Goal: Task Accomplishment & Management: Manage account settings

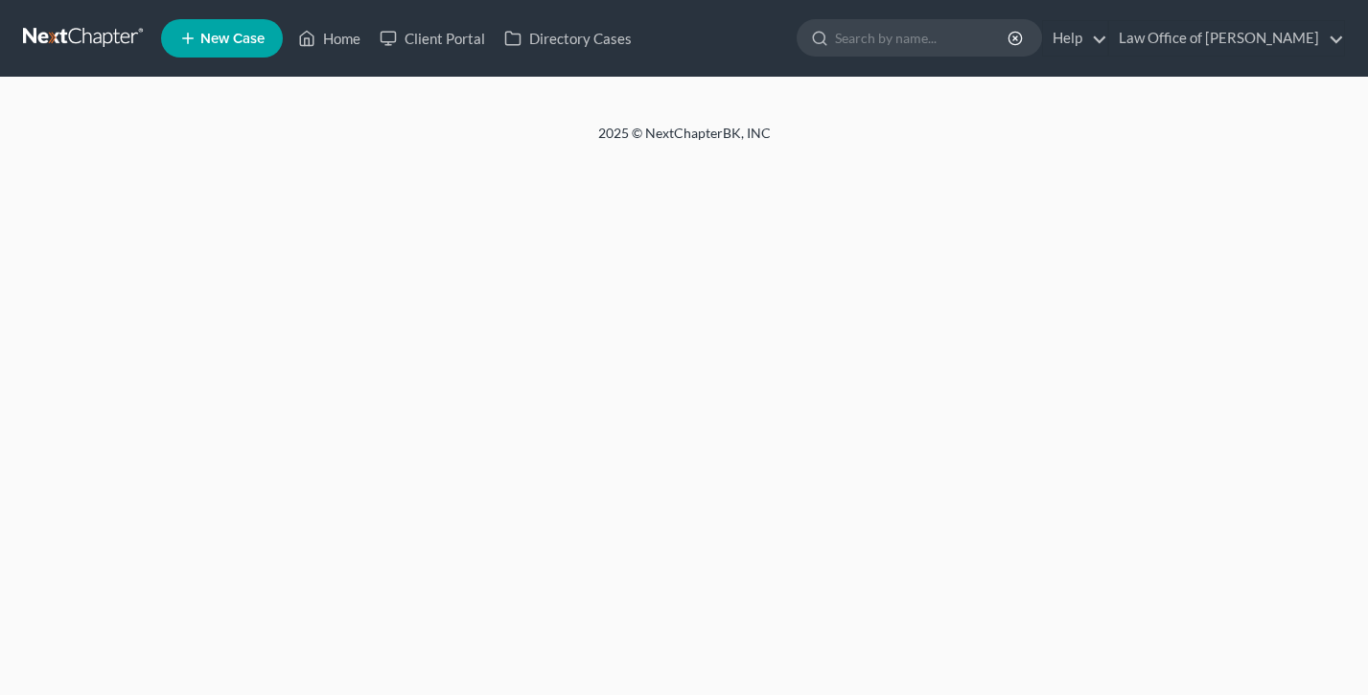
select select "10"
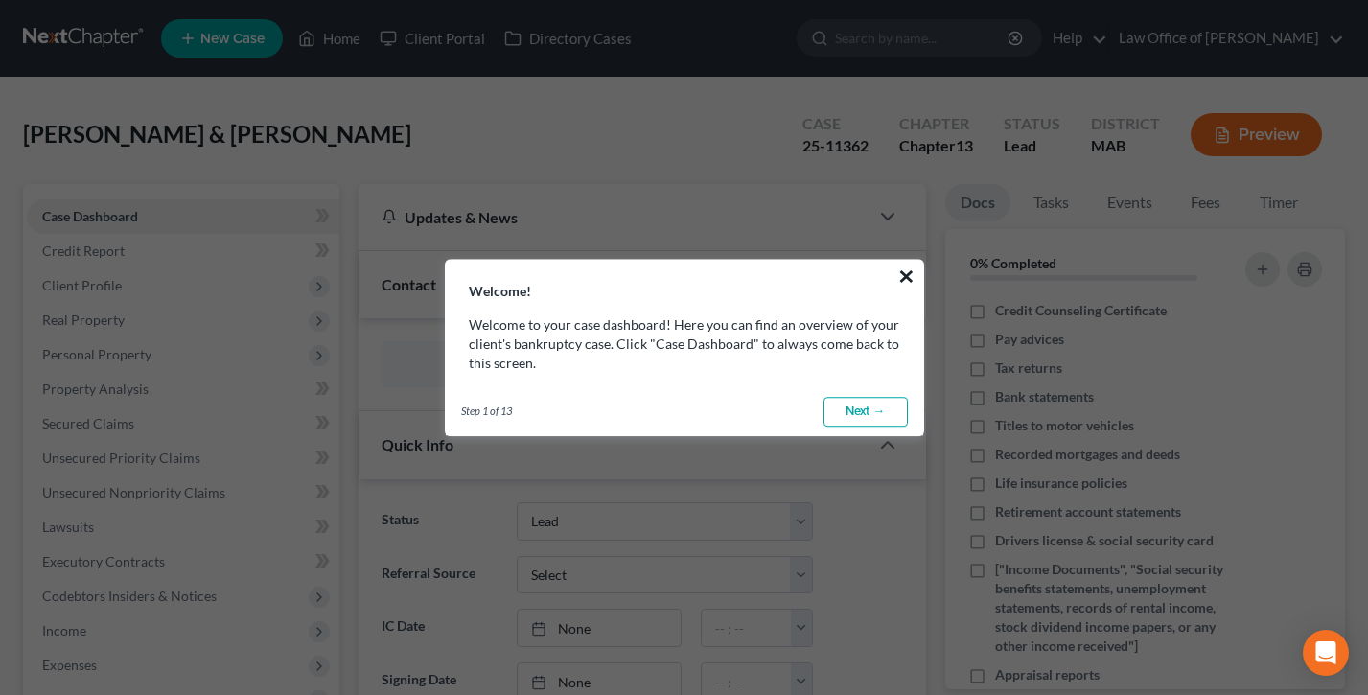
click at [904, 272] on button "×" at bounding box center [906, 276] width 18 height 31
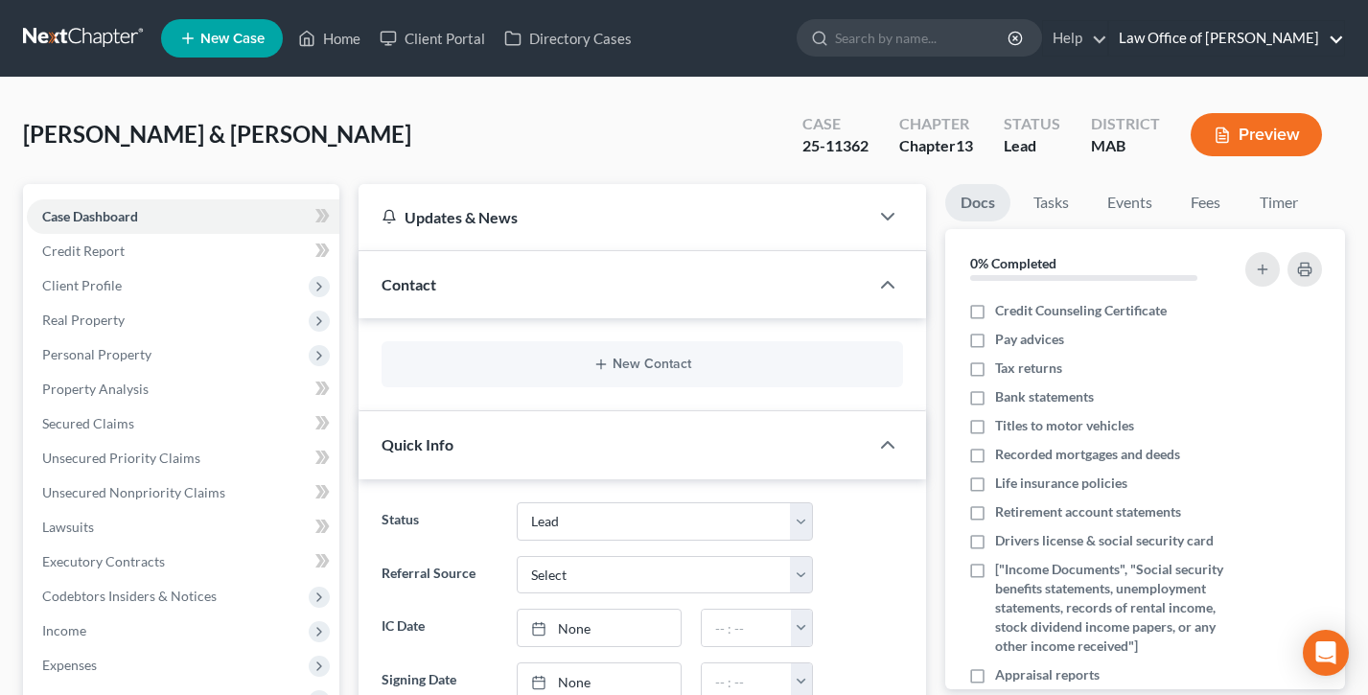
click at [1245, 34] on link "Law Office of [PERSON_NAME]" at bounding box center [1226, 38] width 235 height 35
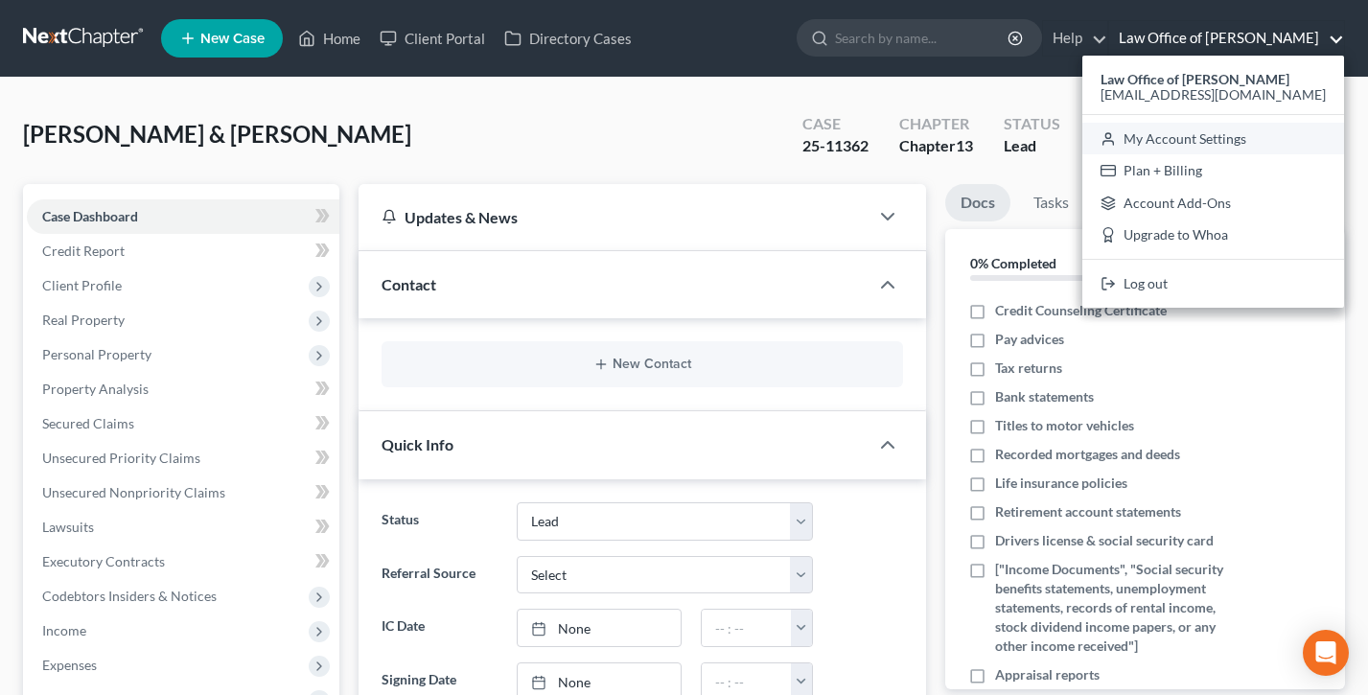
click at [1201, 141] on link "My Account Settings" at bounding box center [1213, 139] width 262 height 33
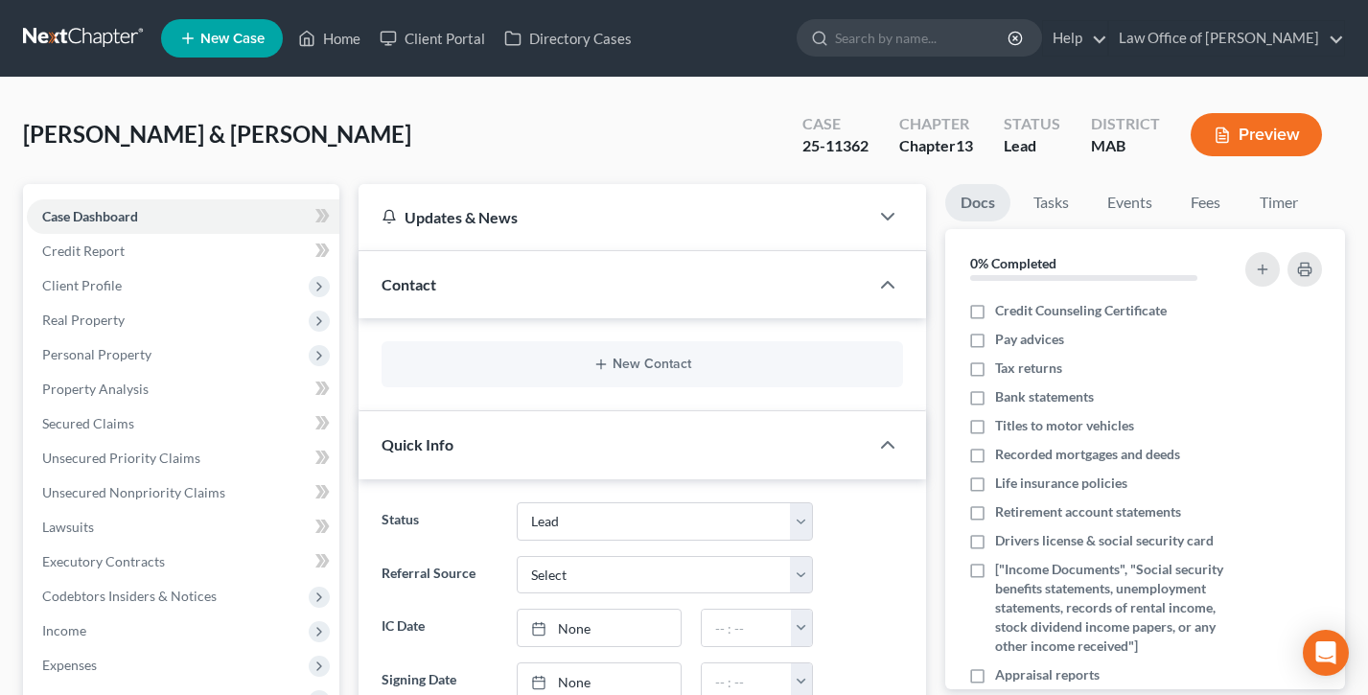
select select "24"
select select "22"
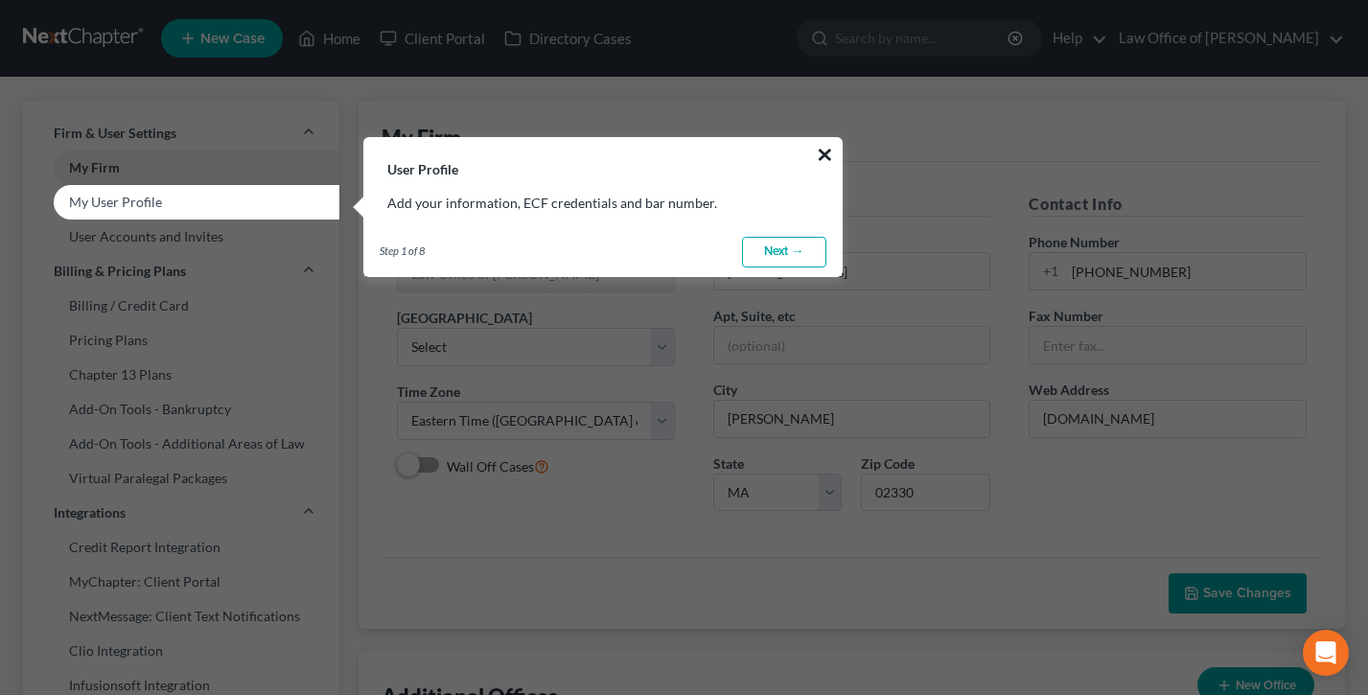
click at [822, 150] on button "×" at bounding box center [825, 154] width 18 height 31
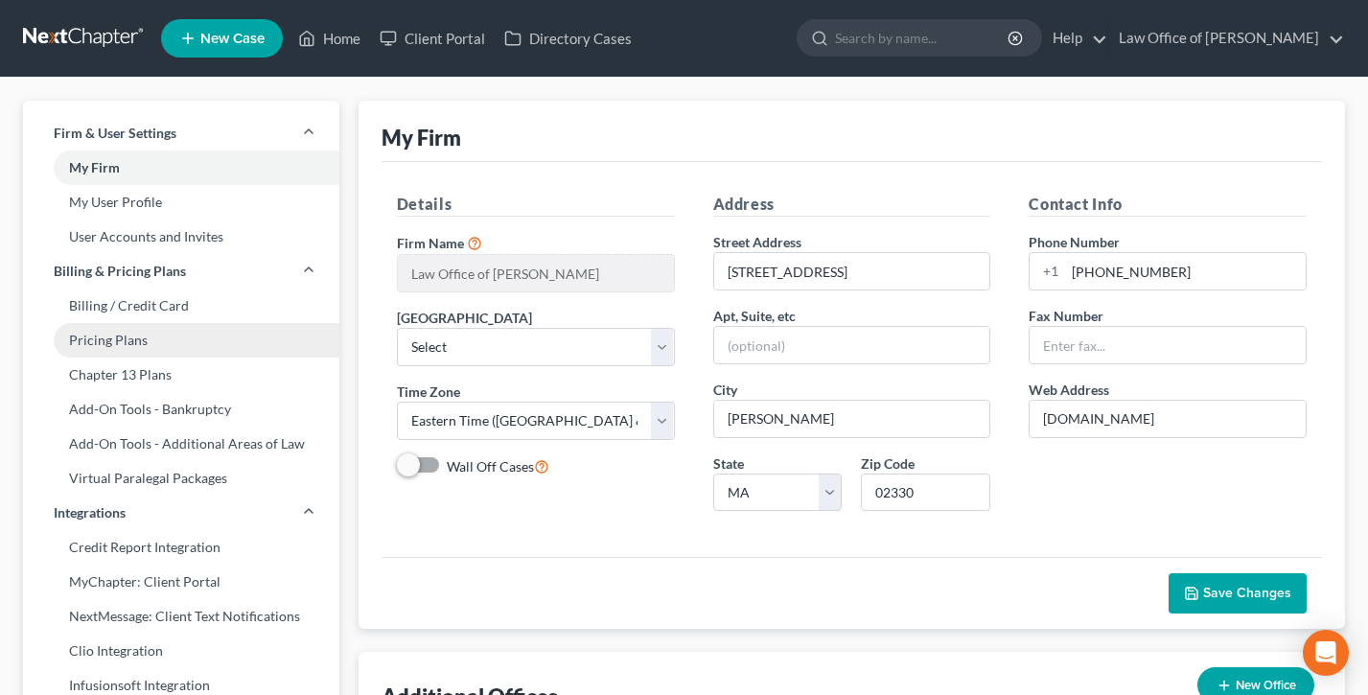
click at [121, 335] on link "Pricing Plans" at bounding box center [181, 340] width 316 height 35
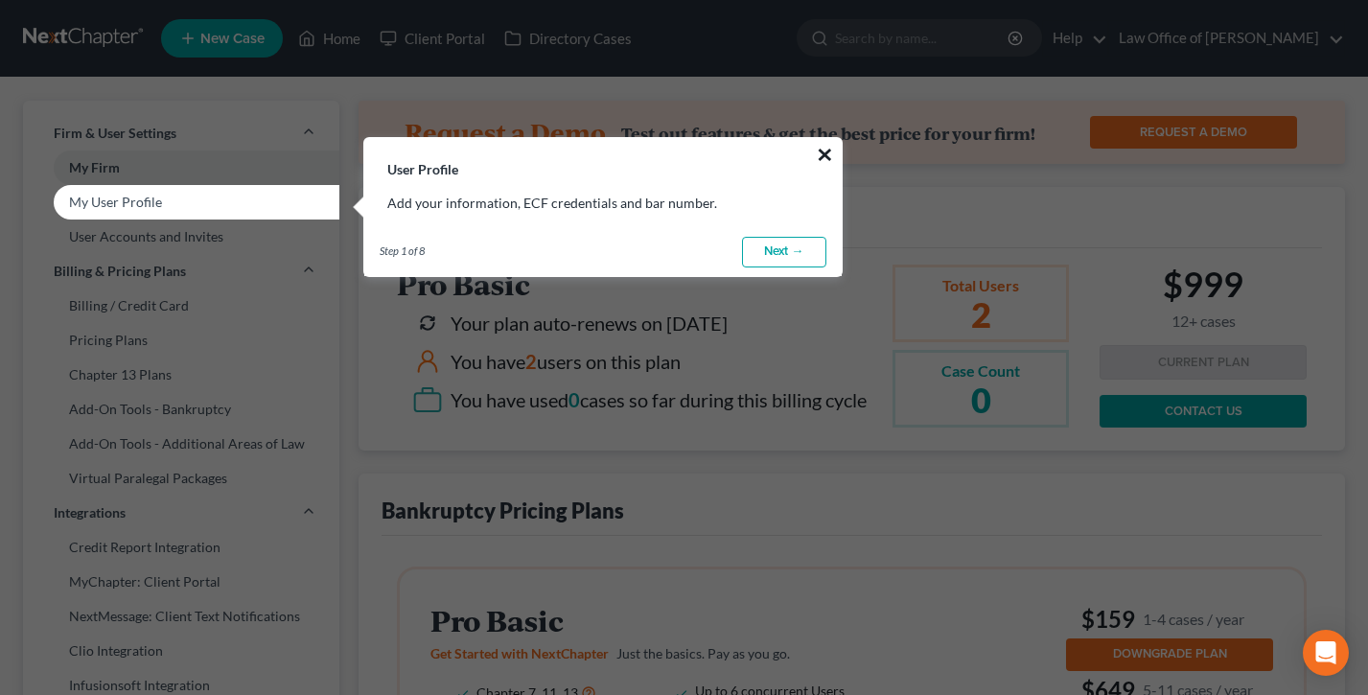
click at [830, 143] on button "×" at bounding box center [825, 154] width 18 height 31
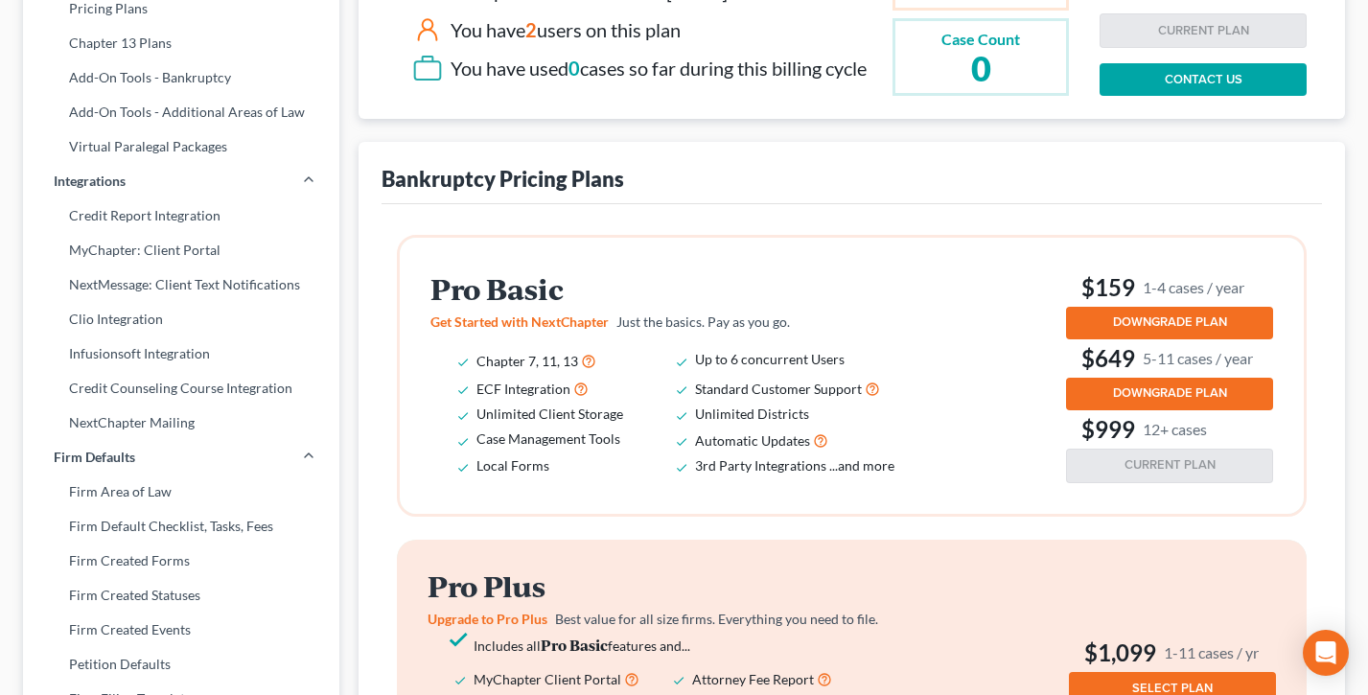
scroll to position [461, 0]
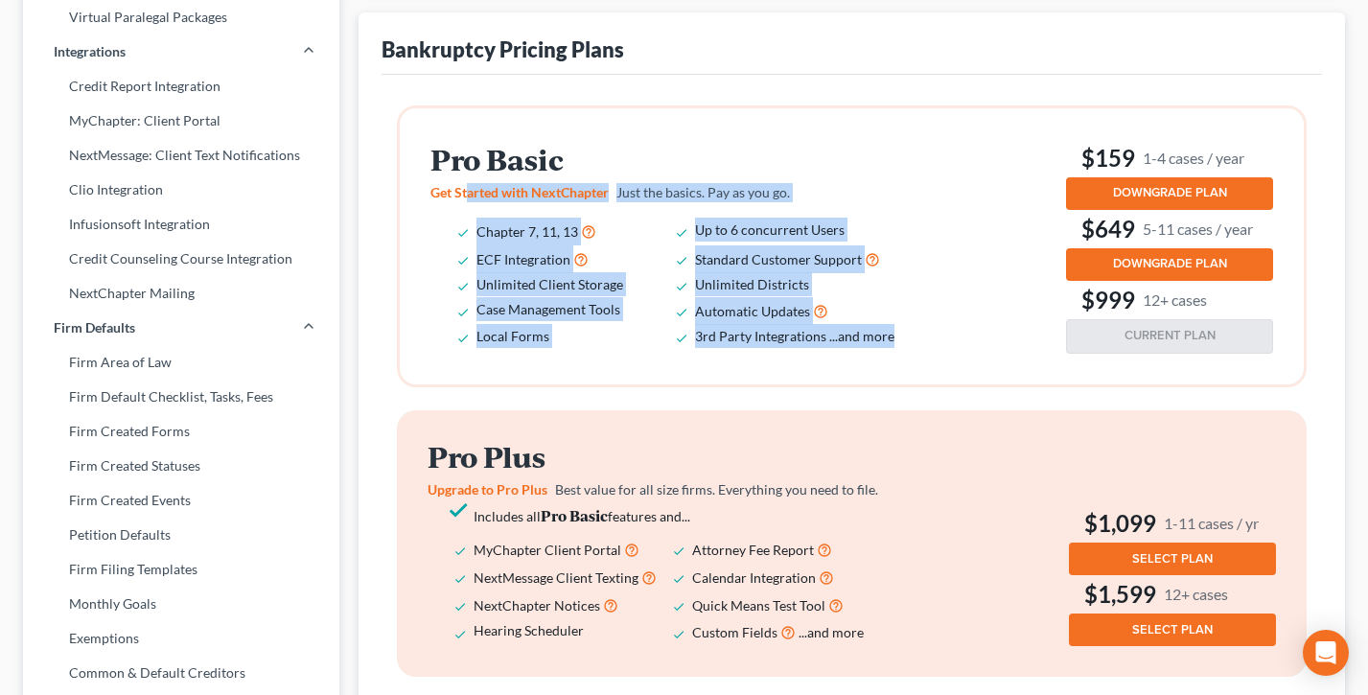
drag, startPoint x: 900, startPoint y: 347, endPoint x: 466, endPoint y: 192, distance: 461.1
click at [466, 192] on div "Pro Basic Get Started with NextChapter Just the basics. Pay as you go. Chapter …" at bounding box center [679, 246] width 498 height 205
click at [466, 192] on span "Get Started with NextChapter" at bounding box center [519, 192] width 178 height 16
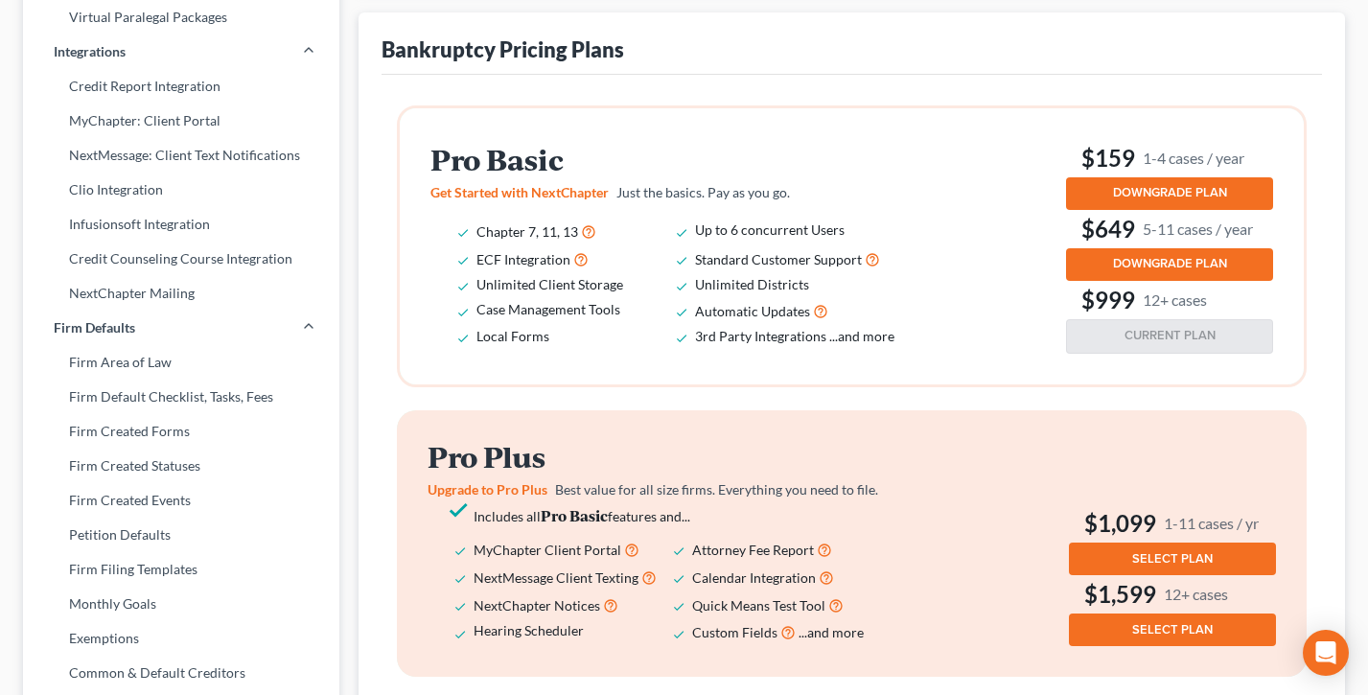
scroll to position [0, 0]
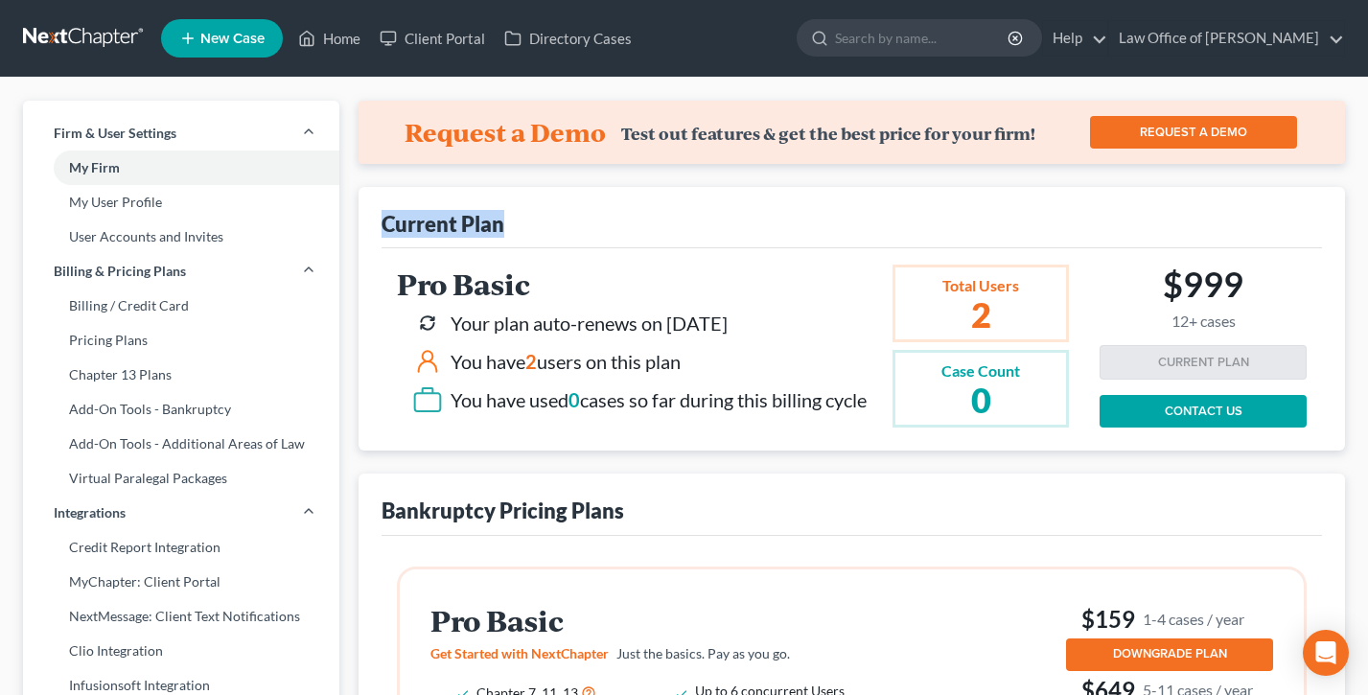
drag, startPoint x: 533, startPoint y: 220, endPoint x: 379, endPoint y: 221, distance: 154.3
click at [379, 221] on div "Current Plan Pro Basic Your plan auto-renews on [DATE] You have 2 users on this…" at bounding box center [851, 319] width 986 height 264
drag, startPoint x: 509, startPoint y: 222, endPoint x: 368, endPoint y: 219, distance: 140.9
click at [368, 219] on div "Current Plan Pro Basic Your plan auto-renews on [DATE] You have 2 users on this…" at bounding box center [851, 319] width 986 height 264
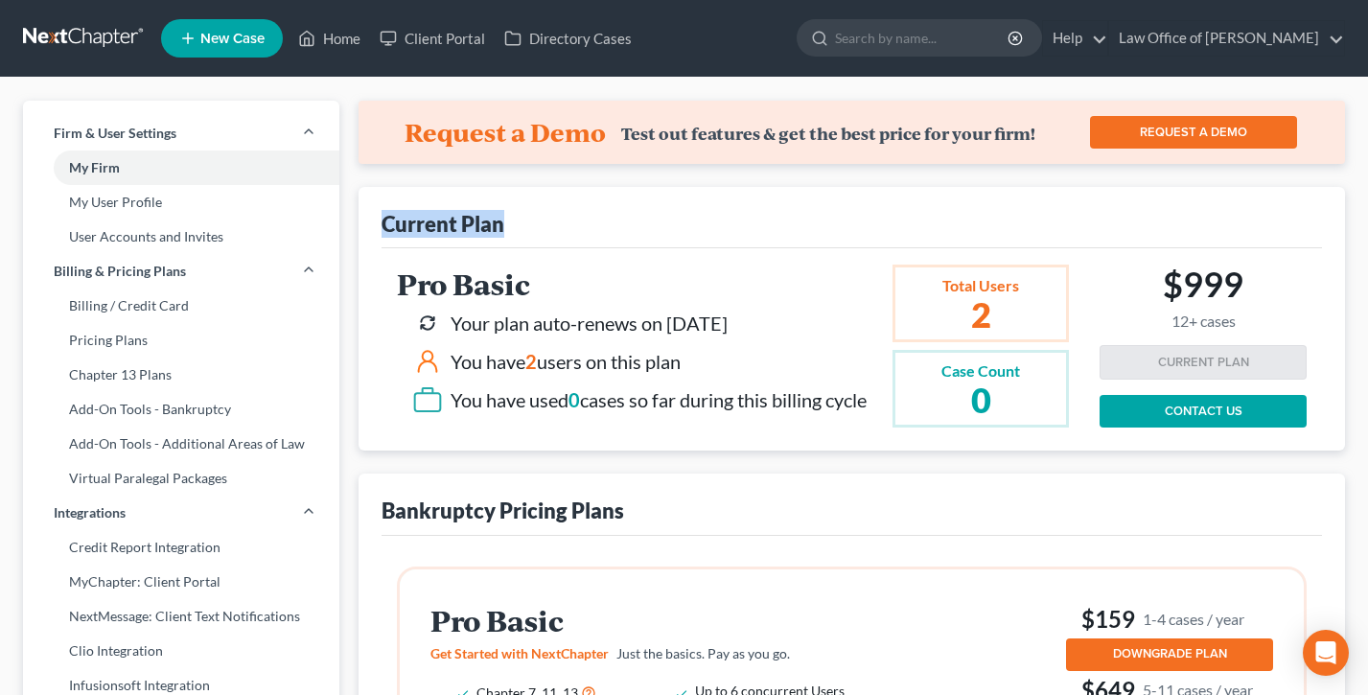
click at [368, 219] on div "Current Plan Pro Basic Your plan auto-renews on [DATE] You have 2 users on this…" at bounding box center [851, 319] width 986 height 264
drag, startPoint x: 511, startPoint y: 219, endPoint x: 387, endPoint y: 218, distance: 123.6
click at [387, 218] on div "Current Plan" at bounding box center [851, 217] width 940 height 61
click at [387, 218] on div "Current Plan" at bounding box center [442, 224] width 123 height 28
drag, startPoint x: 882, startPoint y: 403, endPoint x: 420, endPoint y: 277, distance: 479.0
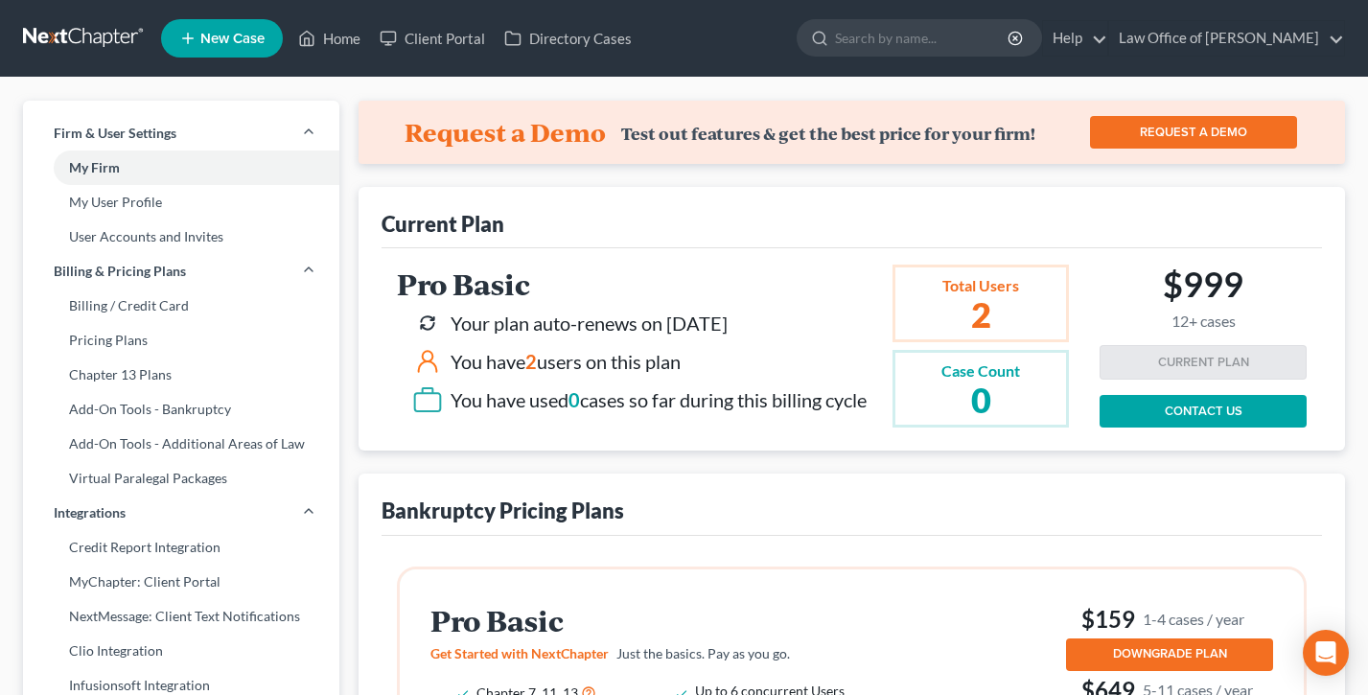
click at [420, 277] on div "Pro Basic Your plan auto-renews on [DATE] You have 2 users on this plan You hav…" at bounding box center [635, 345] width 477 height 154
click at [420, 277] on h2 "Pro Basic" at bounding box center [632, 284] width 470 height 32
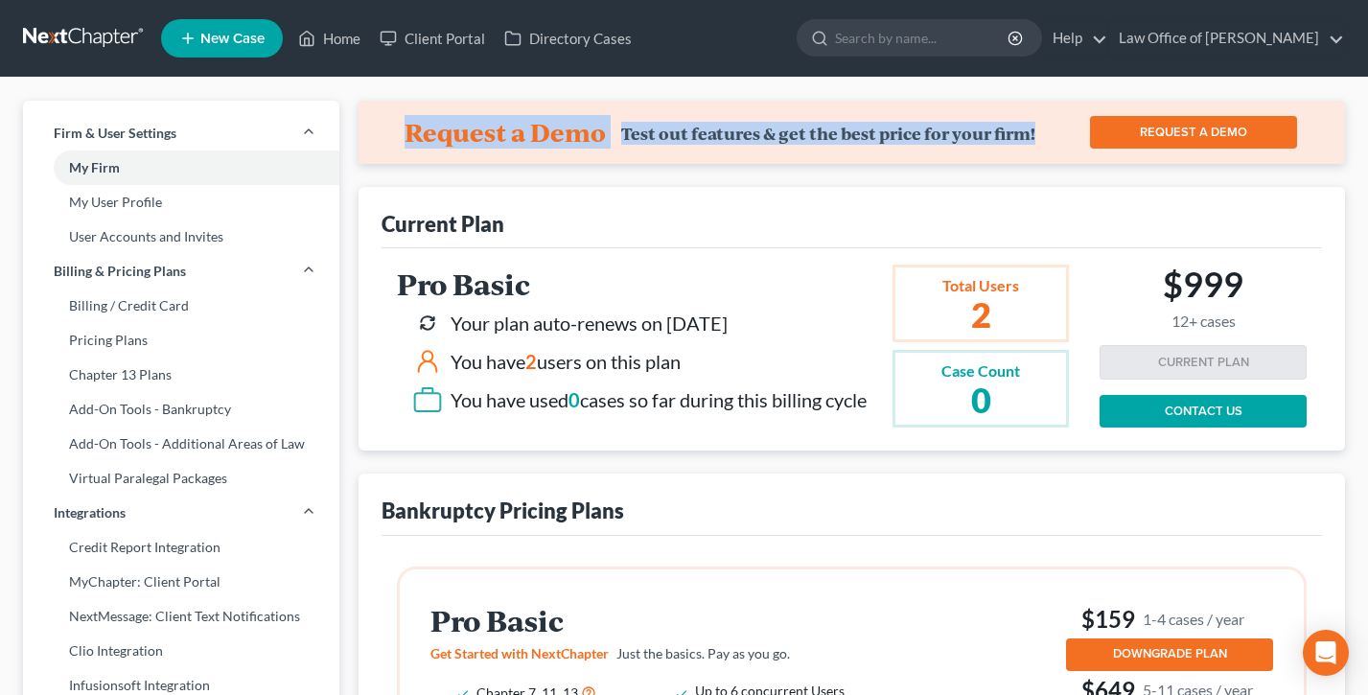
drag, startPoint x: 1052, startPoint y: 139, endPoint x: 405, endPoint y: 141, distance: 646.9
click at [405, 141] on div "Request a Demo Test out features & get the best price for your firm!" at bounding box center [737, 132] width 666 height 31
click at [405, 141] on h4 "Request a Demo" at bounding box center [504, 132] width 201 height 31
drag, startPoint x: 1044, startPoint y: 130, endPoint x: 361, endPoint y: 118, distance: 682.5
click at [361, 118] on div "Request a Demo Test out features & get the best price for your firm! REQUEST A …" at bounding box center [851, 132] width 986 height 63
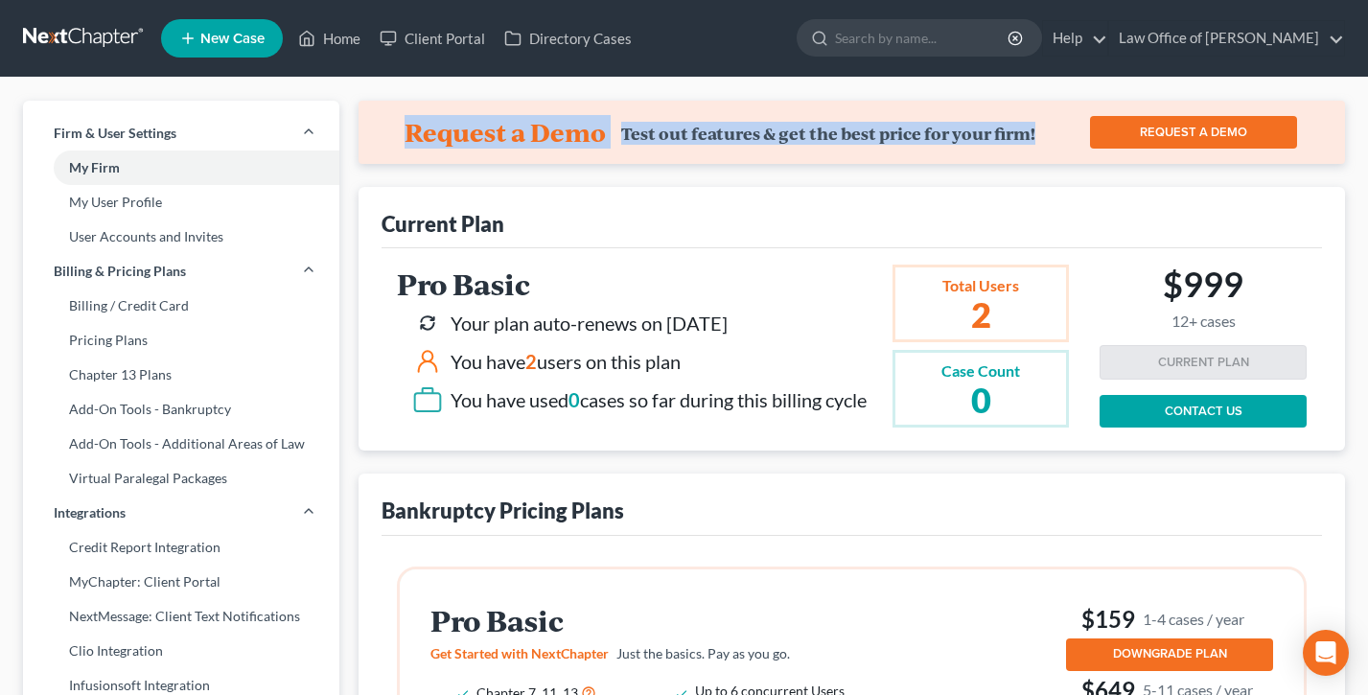
click at [361, 118] on div "Request a Demo Test out features & get the best price for your firm! REQUEST A …" at bounding box center [851, 132] width 986 height 63
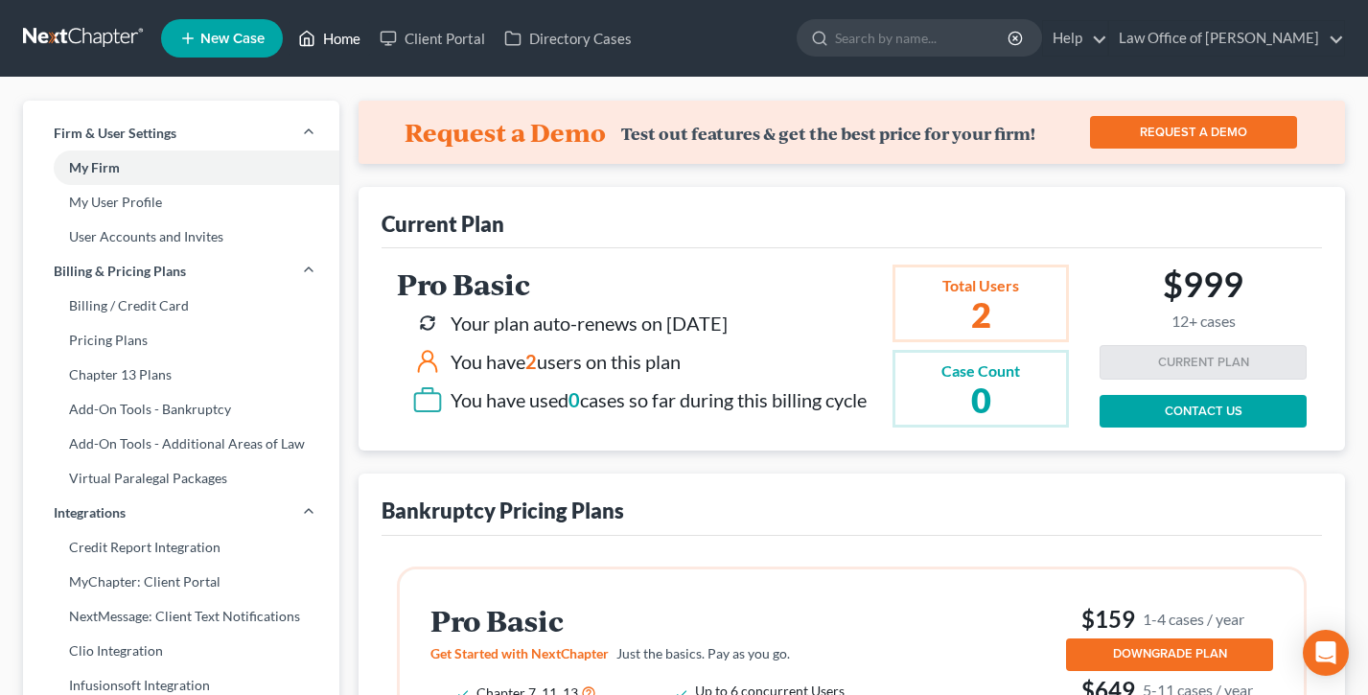
click at [332, 41] on link "Home" at bounding box center [328, 38] width 81 height 35
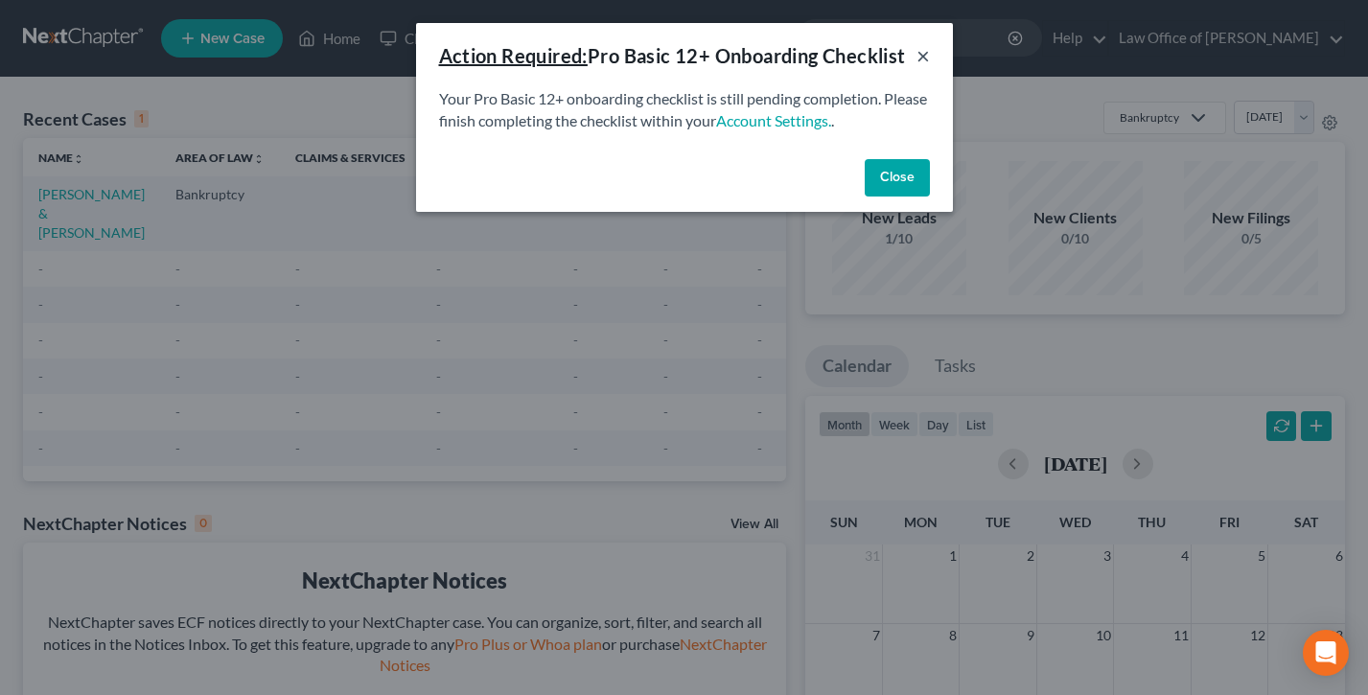
click at [923, 58] on button "×" at bounding box center [922, 55] width 13 height 23
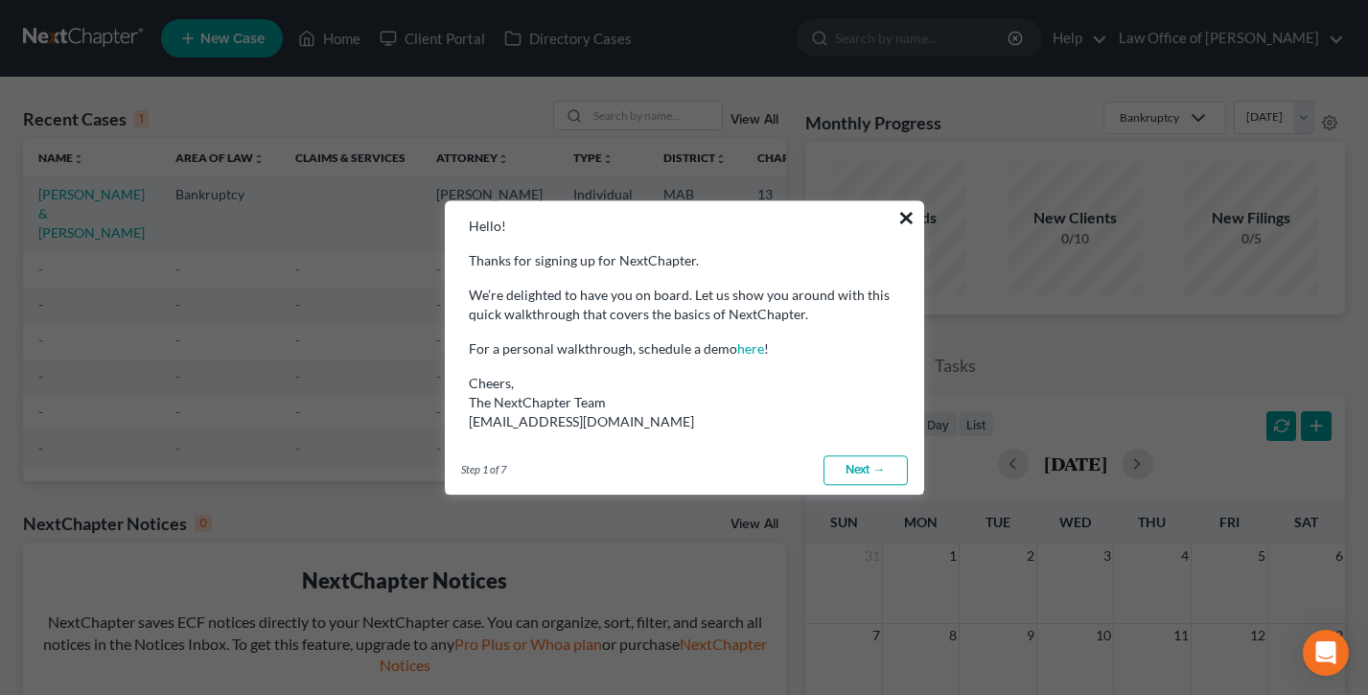
click at [911, 215] on button "×" at bounding box center [906, 217] width 18 height 31
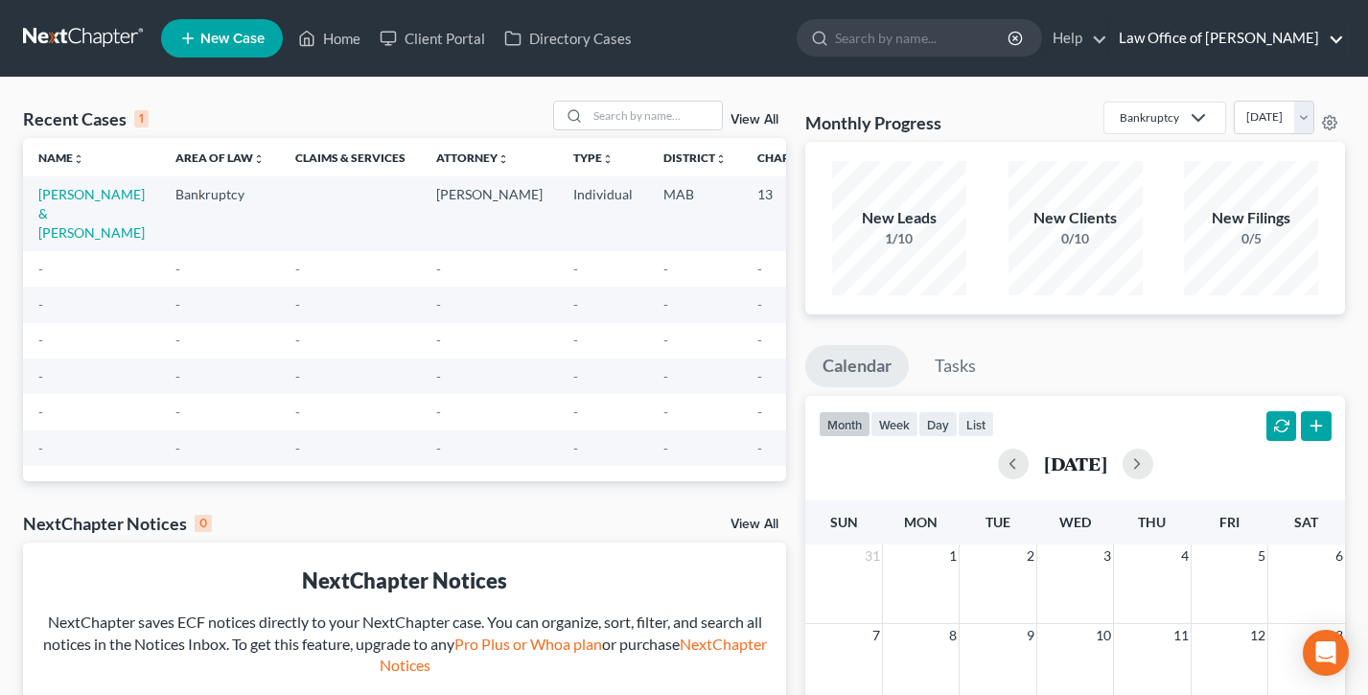
click at [1279, 55] on link "Law Office of [PERSON_NAME]" at bounding box center [1226, 38] width 235 height 35
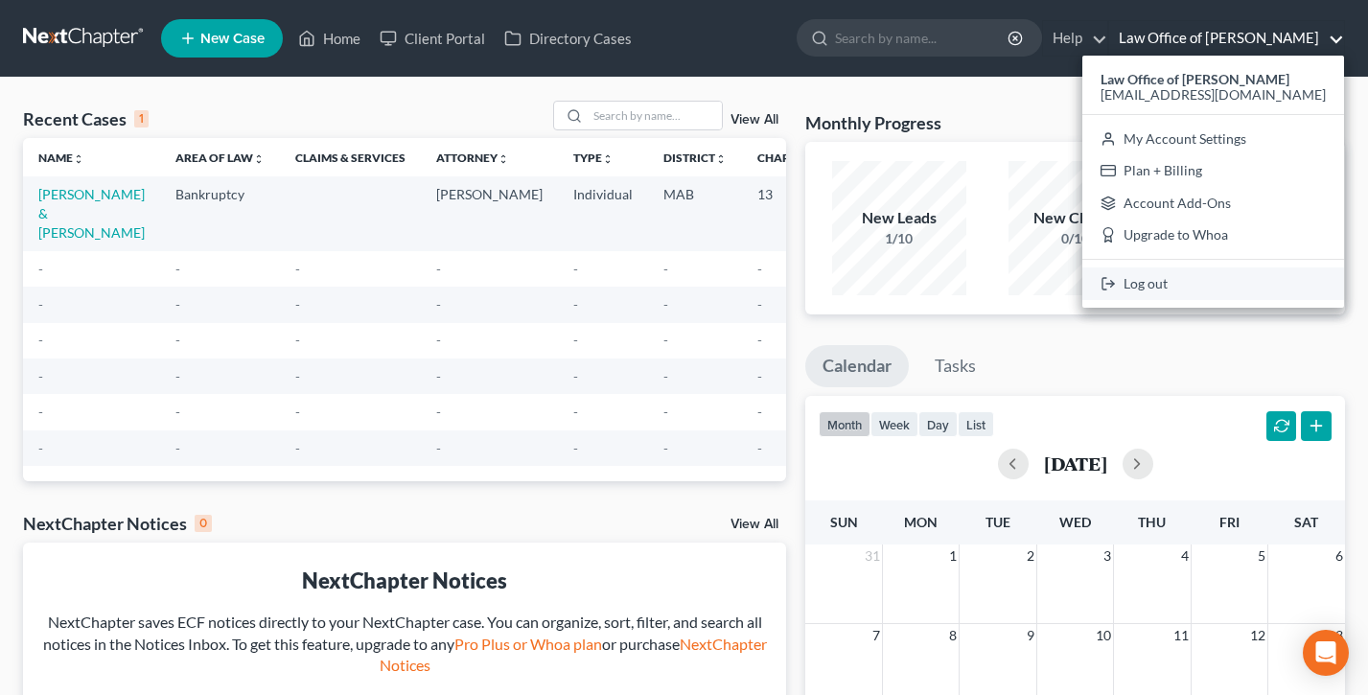
click at [1196, 291] on link "Log out" at bounding box center [1213, 283] width 262 height 33
